Goal: Task Accomplishment & Management: Complete application form

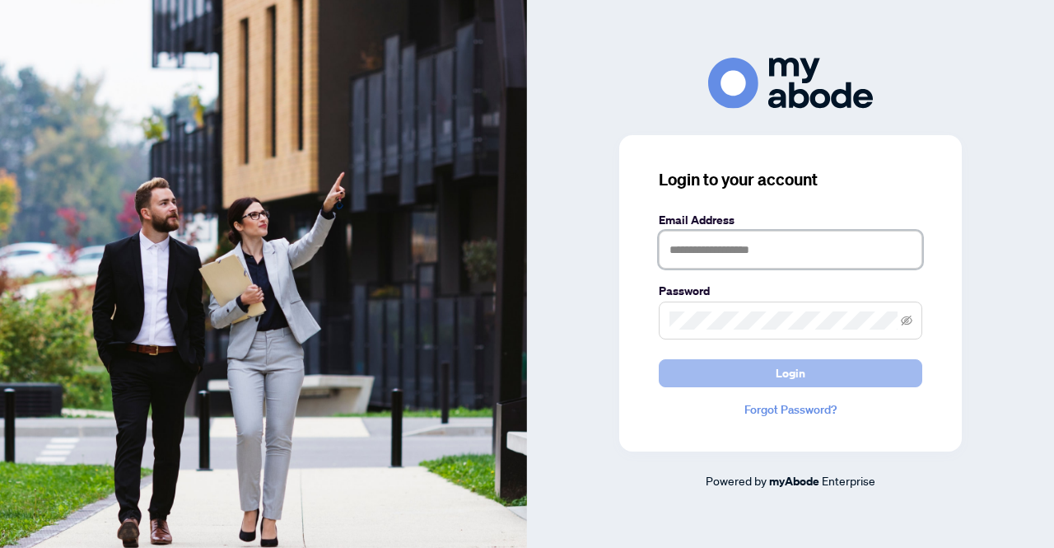
type input "**********"
click at [746, 381] on button "Login" at bounding box center [790, 373] width 263 height 28
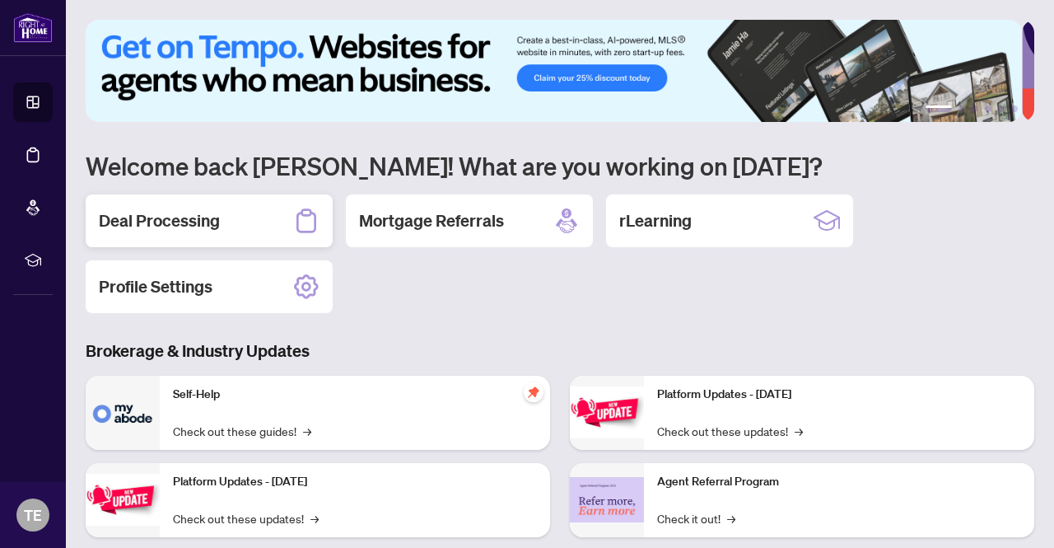
click at [147, 225] on h2 "Deal Processing" at bounding box center [159, 220] width 121 height 23
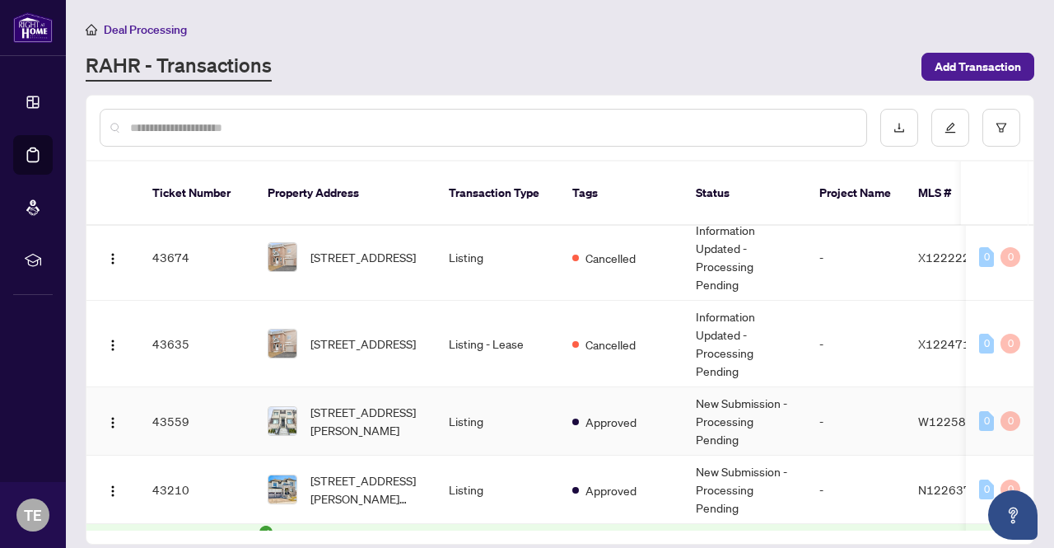
scroll to position [659, 0]
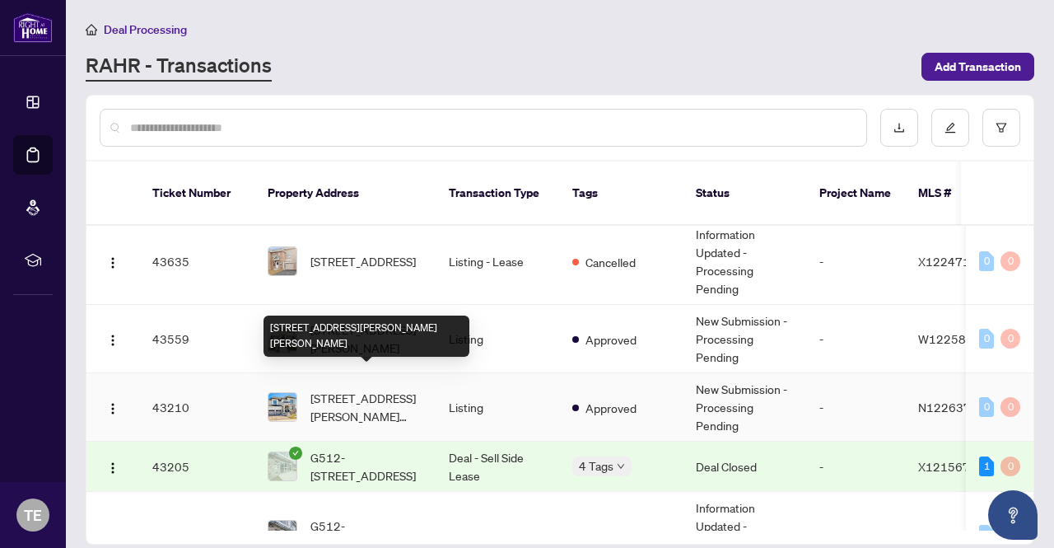
click at [359, 389] on span "[STREET_ADDRESS][PERSON_NAME][PERSON_NAME]" at bounding box center [366, 407] width 112 height 36
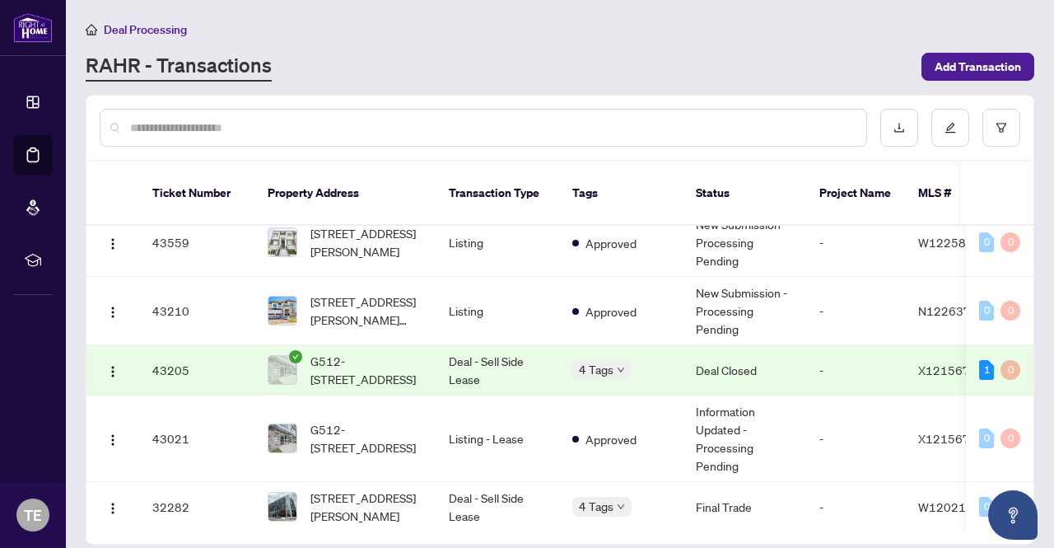
scroll to position [741, 0]
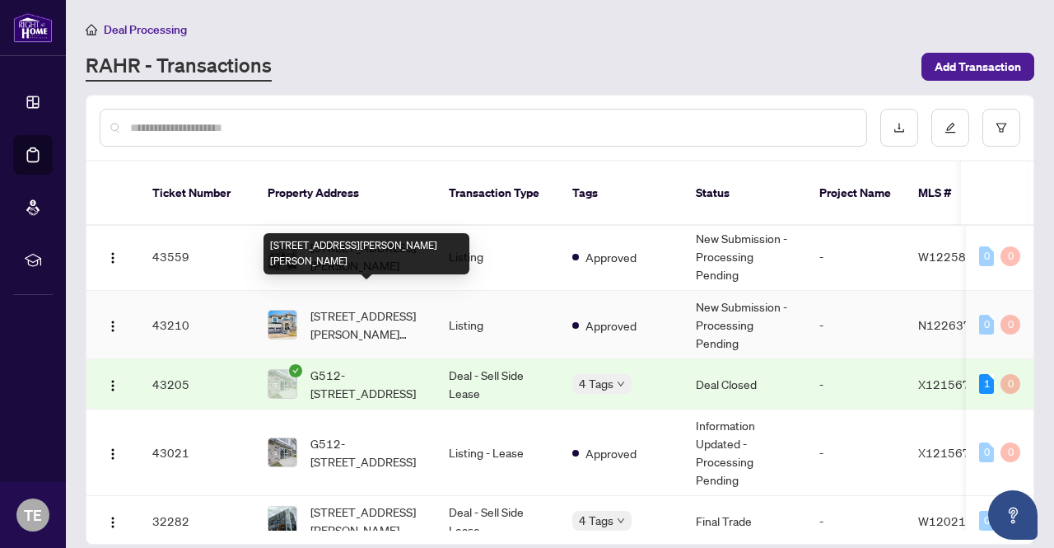
click at [375, 306] on span "1 Pietrowski Dr, Georgina, Ontario L4P 0J7, Canada" at bounding box center [366, 324] width 112 height 36
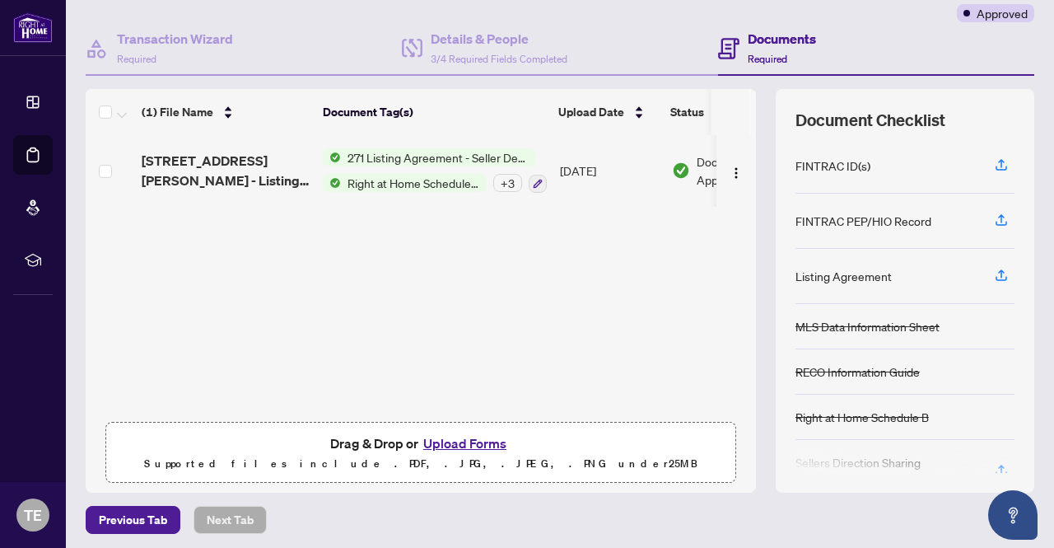
scroll to position [139, 0]
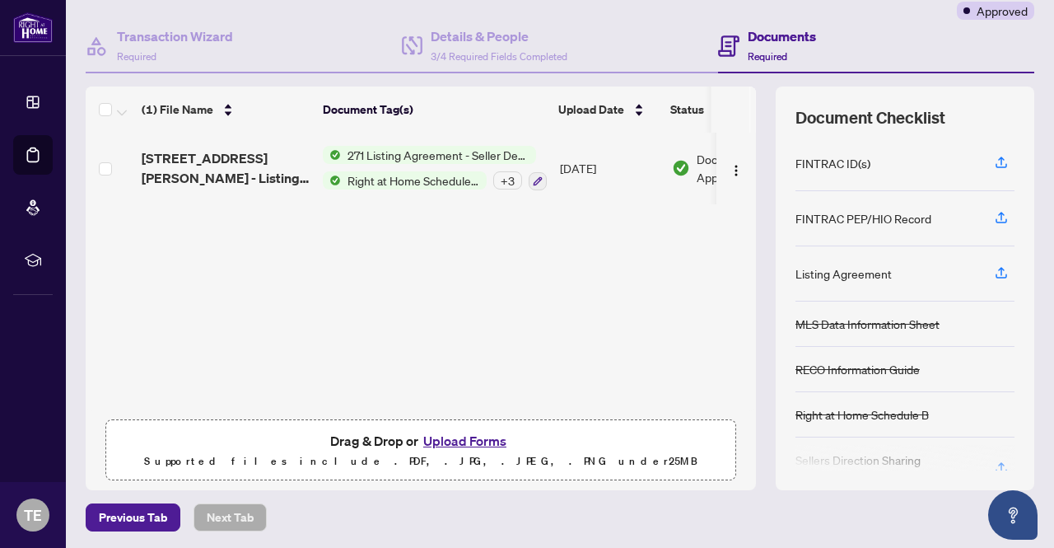
click at [463, 440] on button "Upload Forms" at bounding box center [464, 440] width 93 height 21
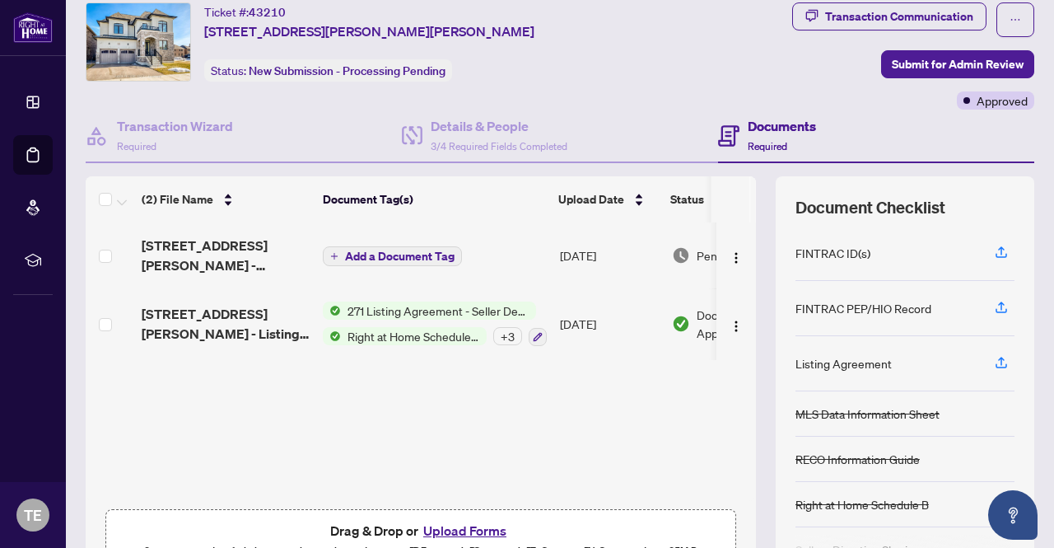
scroll to position [0, 0]
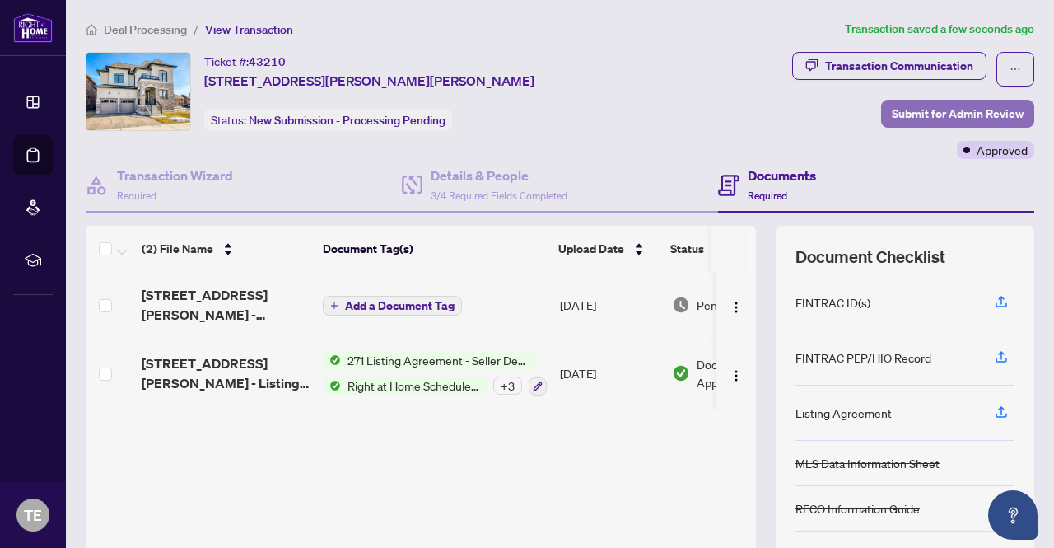
click at [929, 114] on span "Submit for Admin Review" at bounding box center [958, 113] width 132 height 26
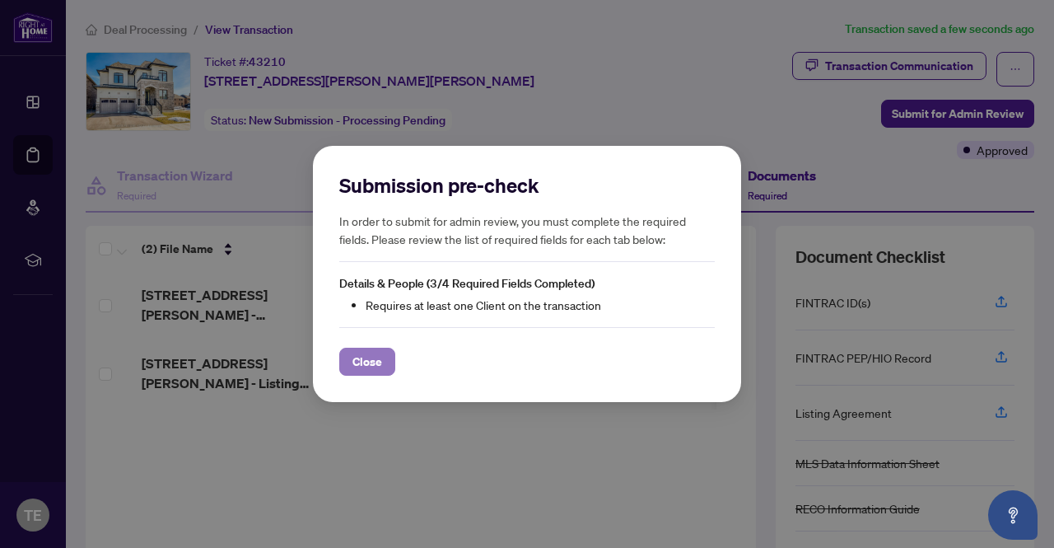
click at [374, 363] on span "Close" at bounding box center [367, 361] width 30 height 26
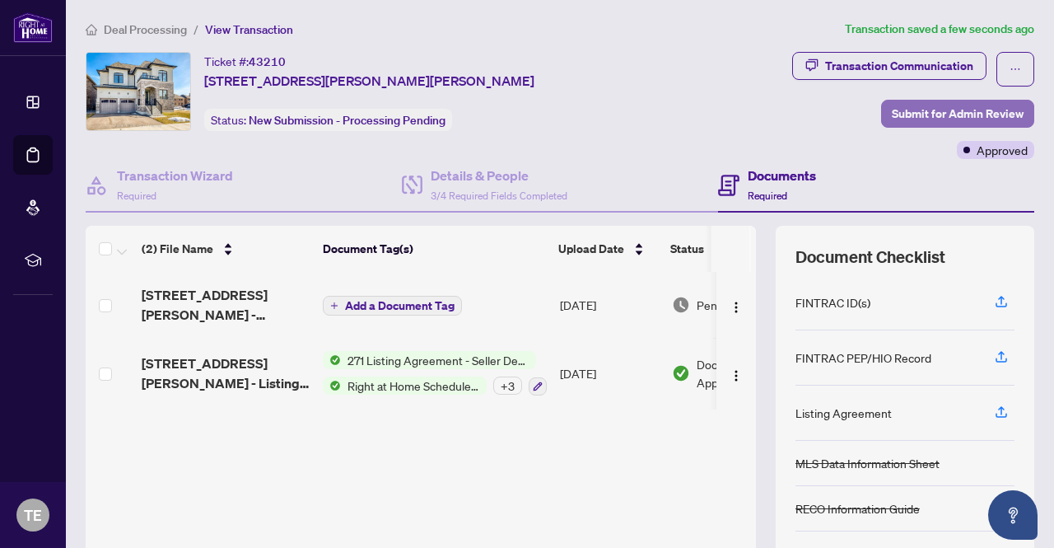
click at [947, 118] on span "Submit for Admin Review" at bounding box center [958, 113] width 132 height 26
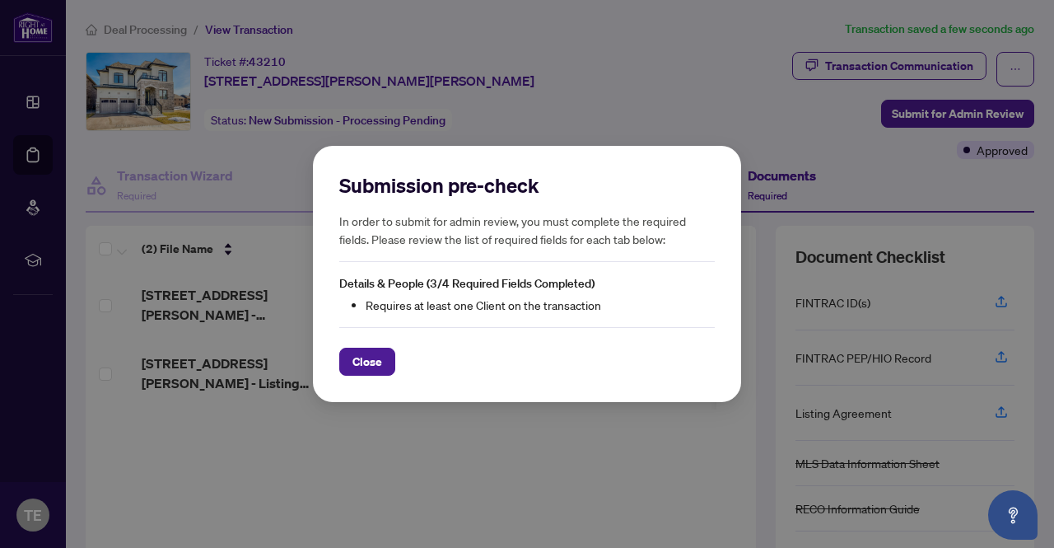
click at [362, 359] on span "Close" at bounding box center [367, 361] width 30 height 26
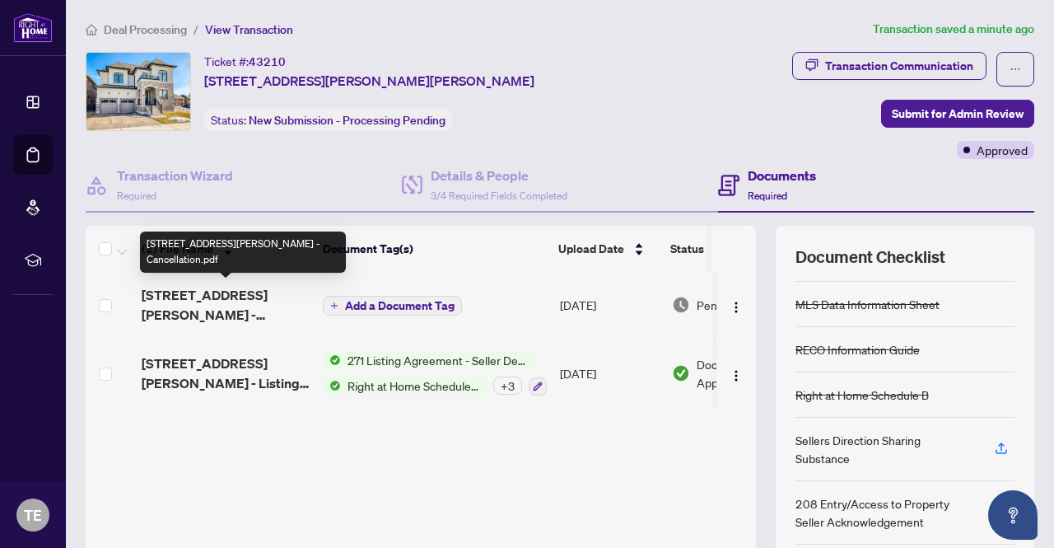
click at [224, 294] on span "1 Pietrowski Drive - Cancellation.pdf" at bounding box center [226, 305] width 168 height 40
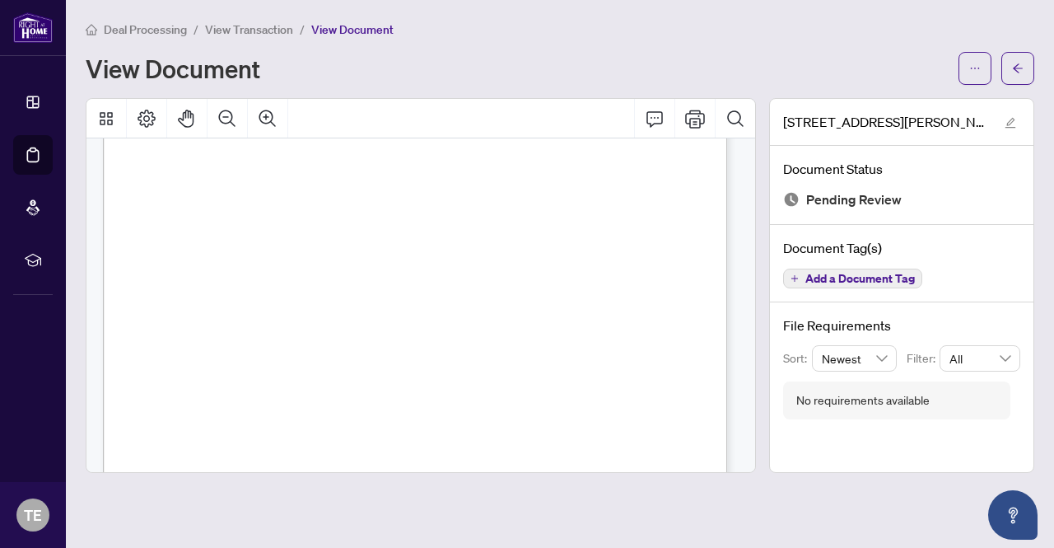
scroll to position [25, 0]
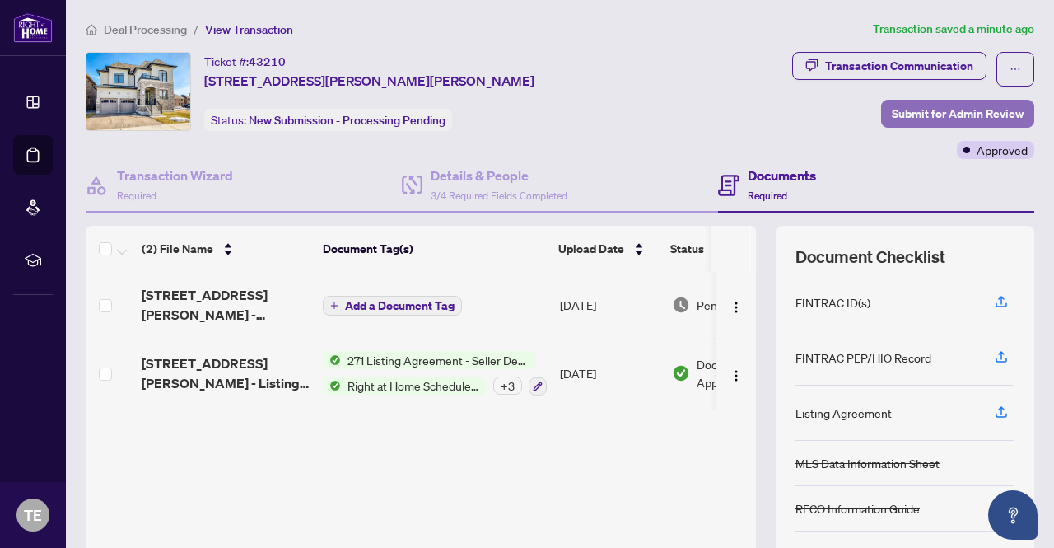
click at [916, 113] on span "Submit for Admin Review" at bounding box center [958, 113] width 132 height 26
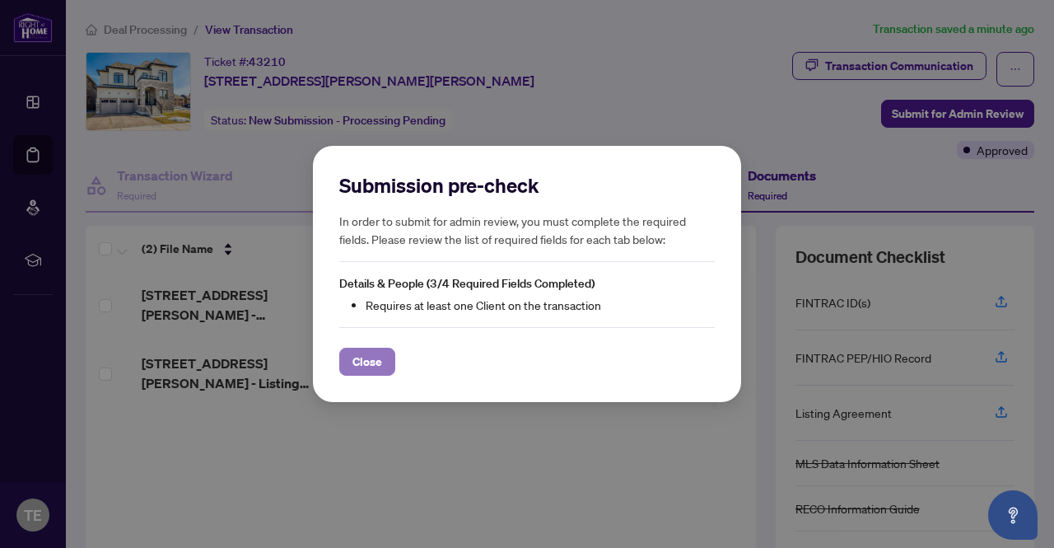
click at [385, 368] on button "Close" at bounding box center [367, 361] width 56 height 28
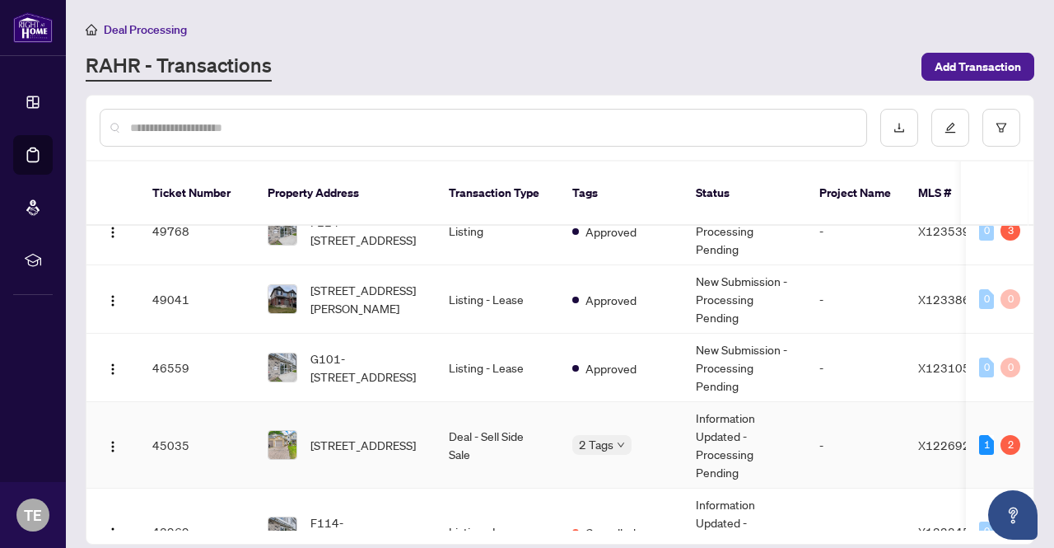
scroll to position [165, 0]
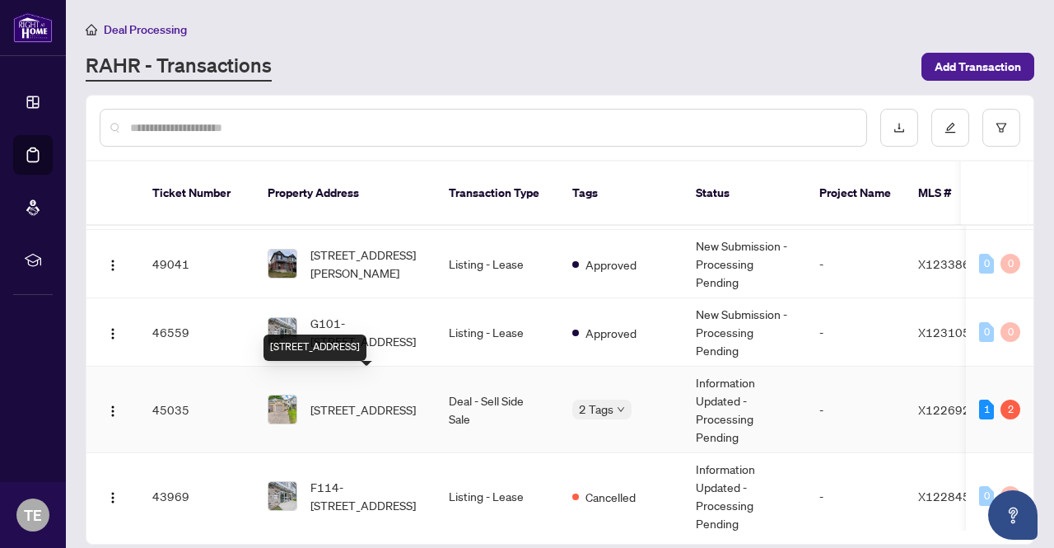
click at [380, 400] on span "68 Middlemiss Cres Cres, Cambridge, Ontario N1T 1R4, Canada" at bounding box center [362, 409] width 105 height 18
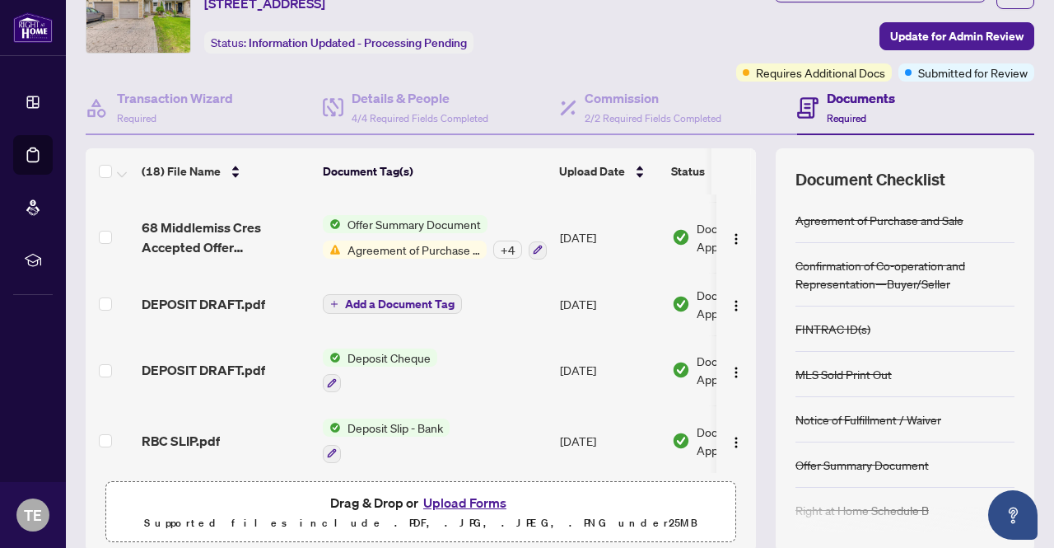
scroll to position [139, 0]
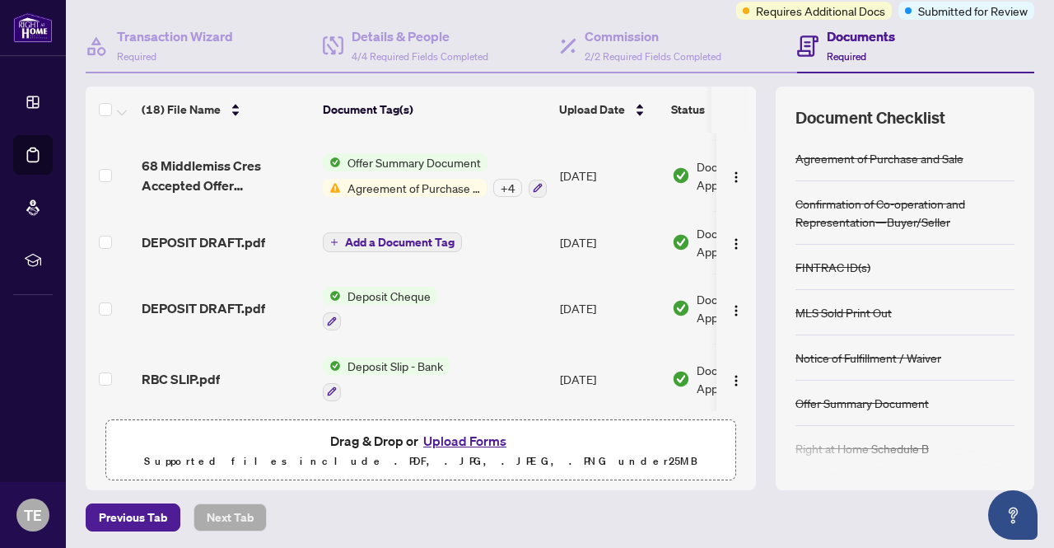
click at [445, 442] on button "Upload Forms" at bounding box center [464, 440] width 93 height 21
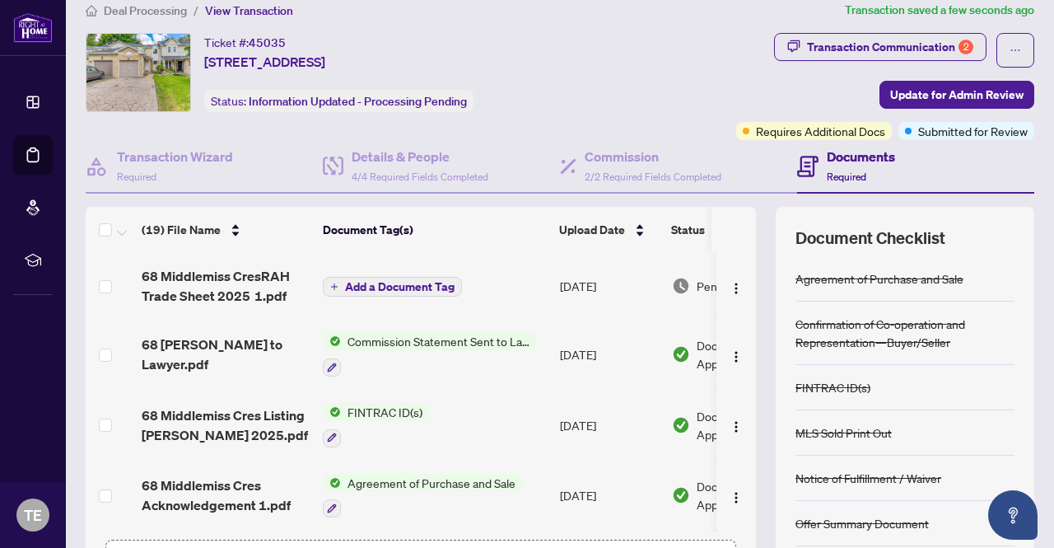
scroll to position [0, 0]
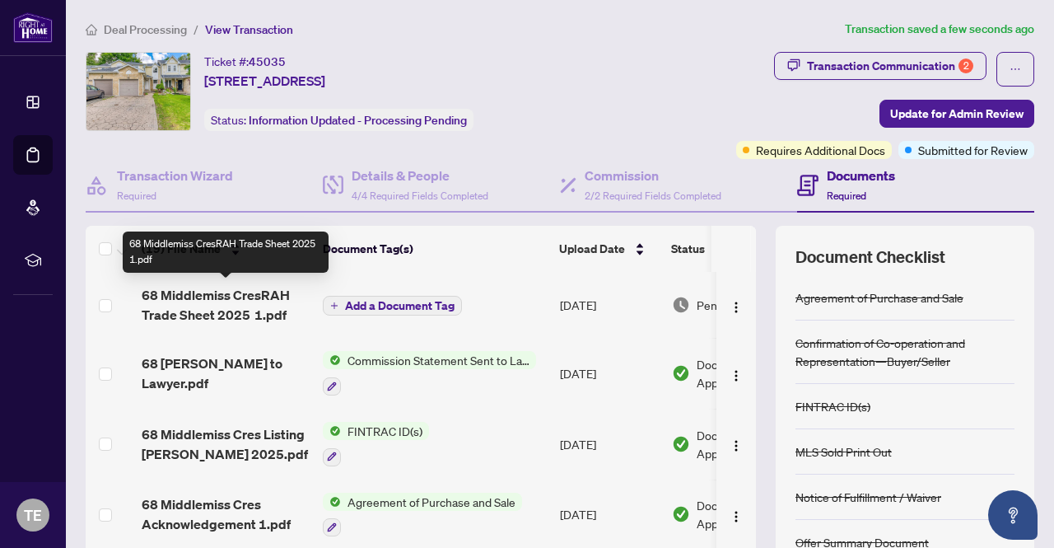
click at [238, 291] on span "68 Middlemiss CresRAH Trade Sheet 2025 1.pdf" at bounding box center [226, 305] width 168 height 40
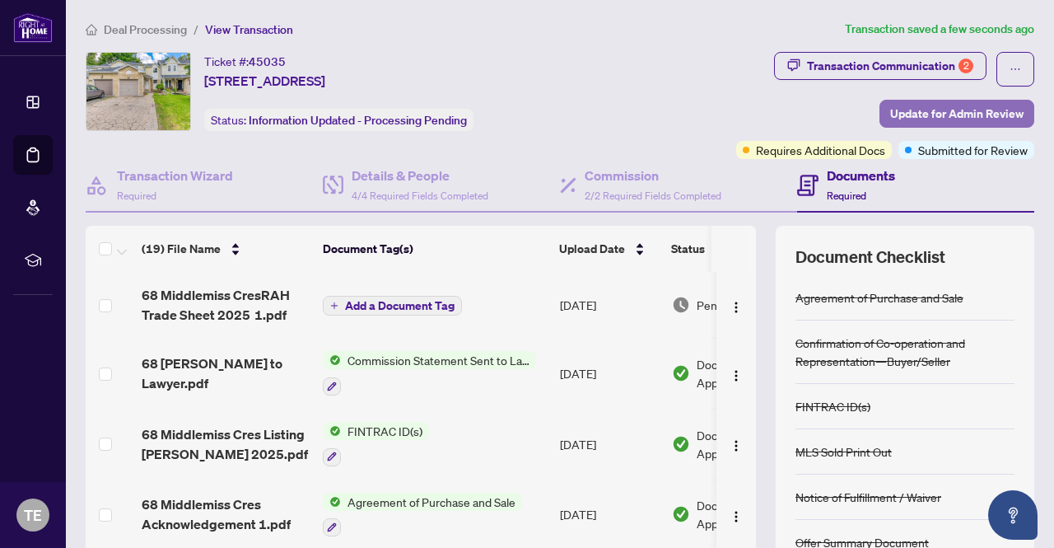
click at [910, 112] on span "Update for Admin Review" at bounding box center [956, 113] width 133 height 26
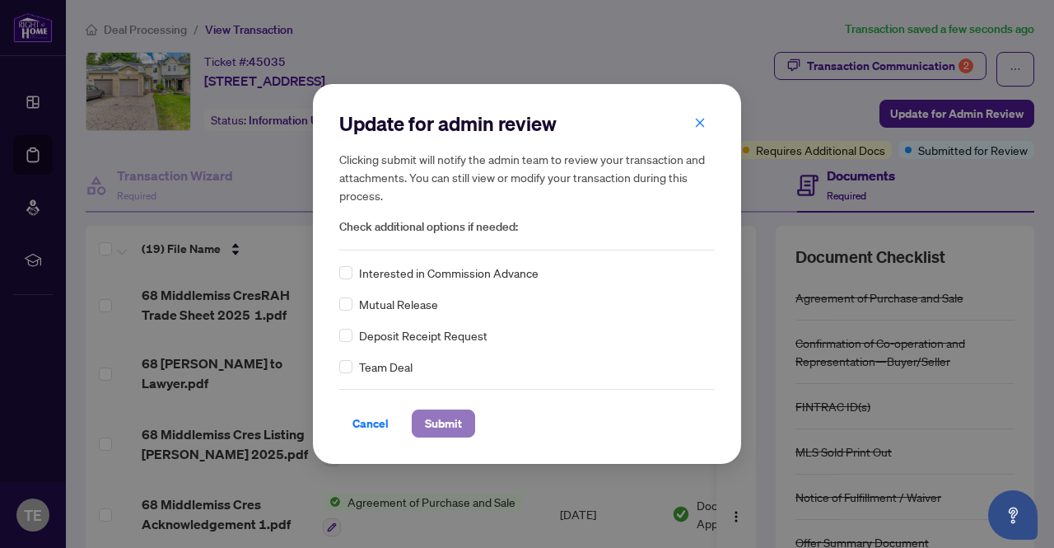
click at [440, 424] on span "Submit" at bounding box center [443, 423] width 37 height 26
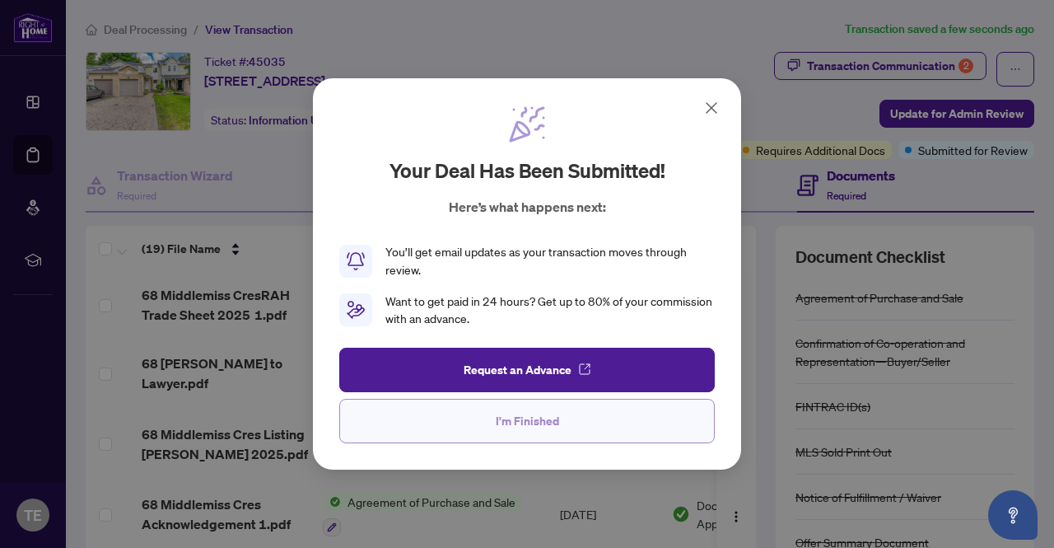
click at [532, 423] on span "I'm Finished" at bounding box center [527, 421] width 63 height 26
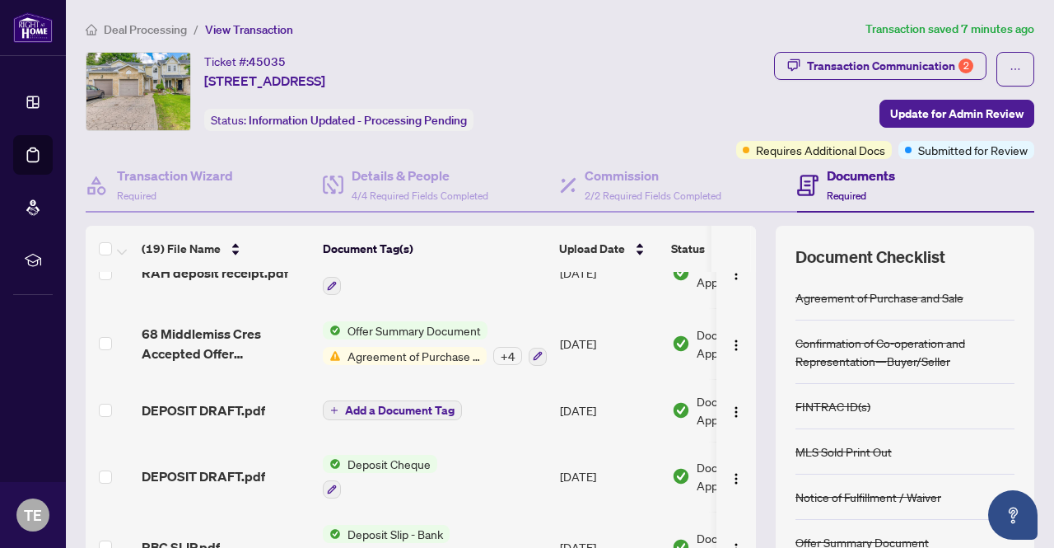
scroll to position [1037, 0]
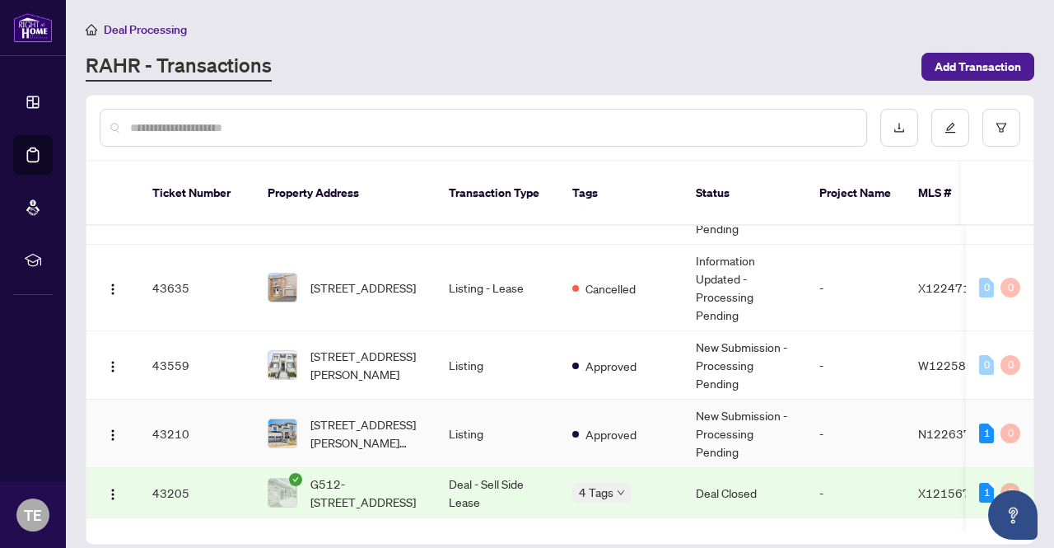
scroll to position [659, 0]
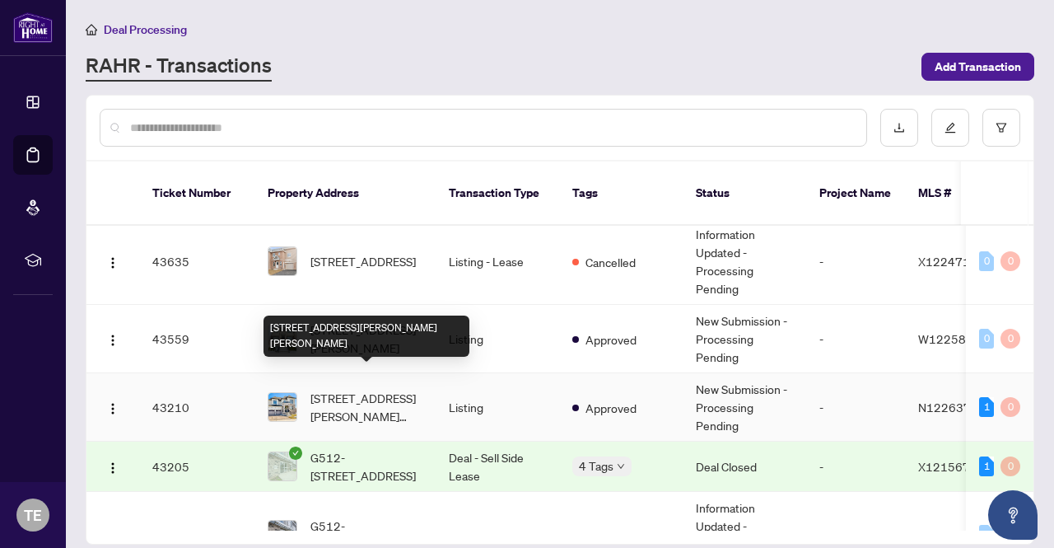
click at [383, 389] on span "1 Pietrowski Dr, Georgina, Ontario L4P 0J7, Canada" at bounding box center [366, 407] width 112 height 36
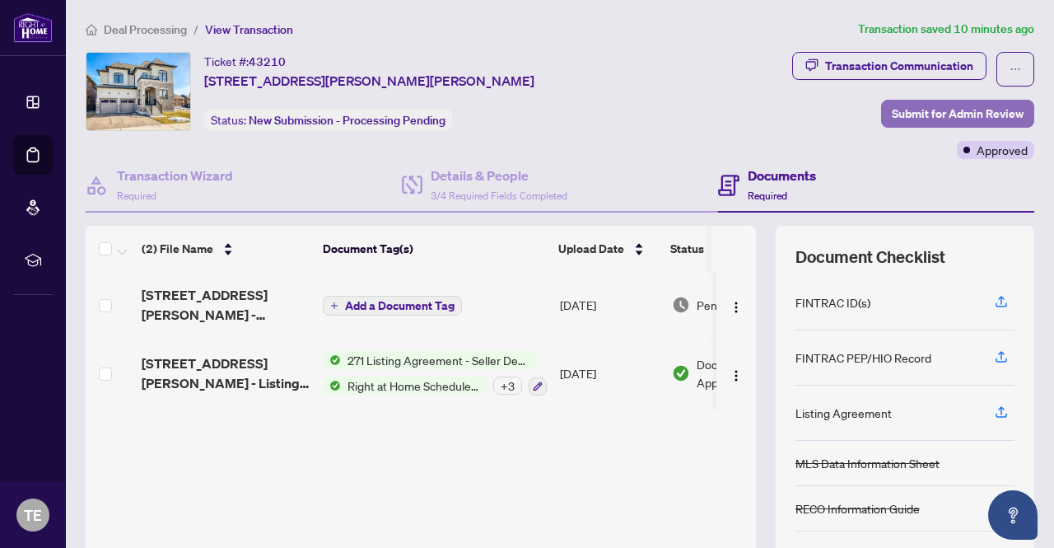
click at [930, 109] on span "Submit for Admin Review" at bounding box center [958, 113] width 132 height 26
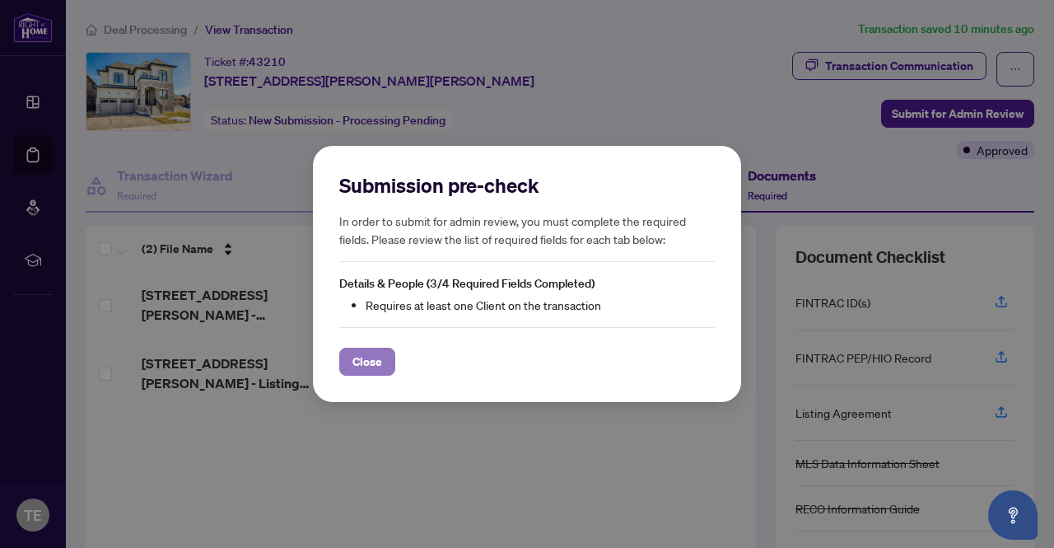
click at [369, 362] on span "Close" at bounding box center [367, 361] width 30 height 26
